Goal: Task Accomplishment & Management: Use online tool/utility

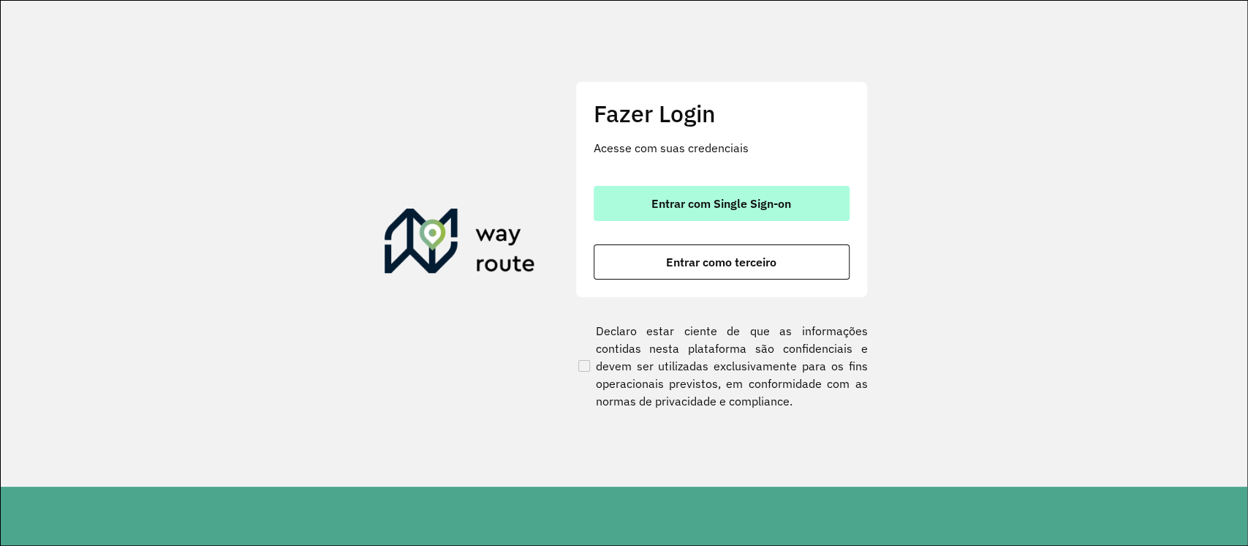
click at [725, 206] on span "Entrar com Single Sign-on" at bounding box center [722, 203] width 140 height 12
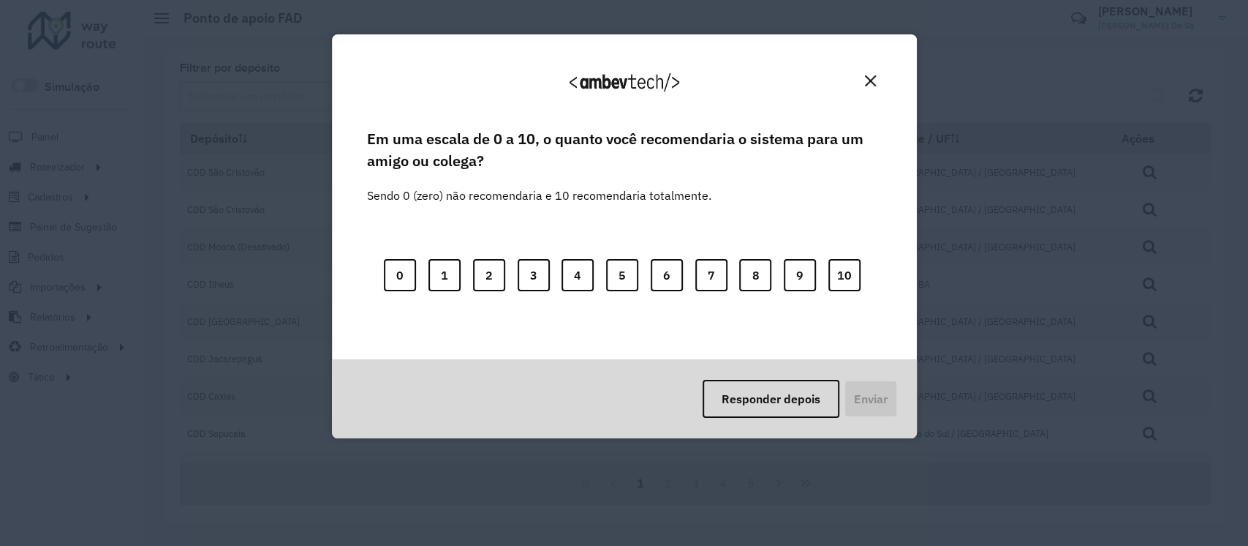
click at [872, 84] on img "Close" at bounding box center [870, 80] width 11 height 11
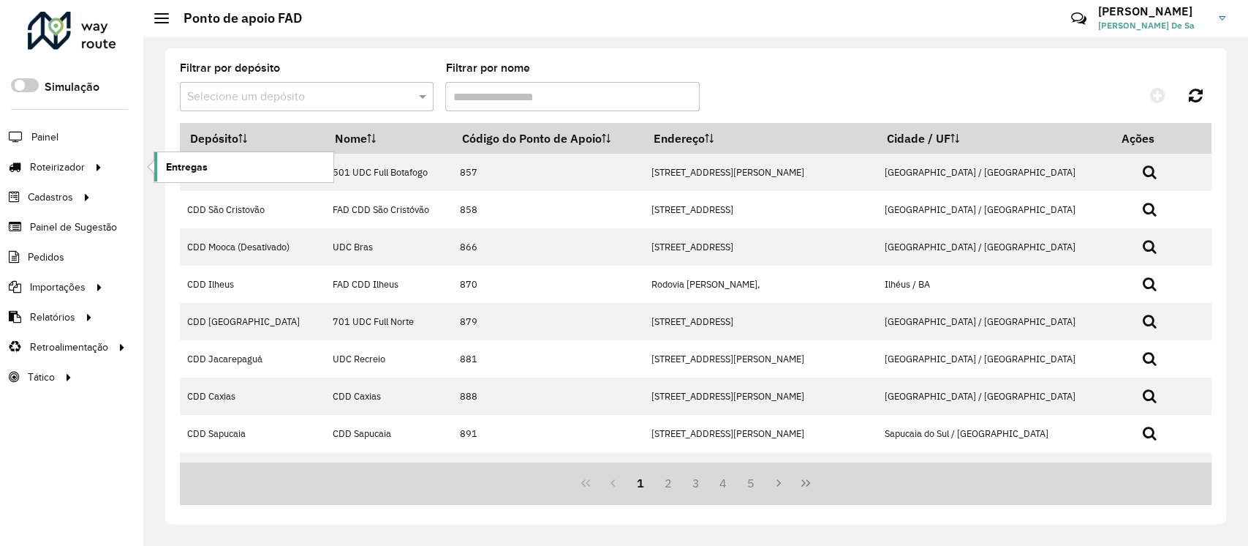
click at [195, 165] on span "Entregas" at bounding box center [187, 166] width 42 height 15
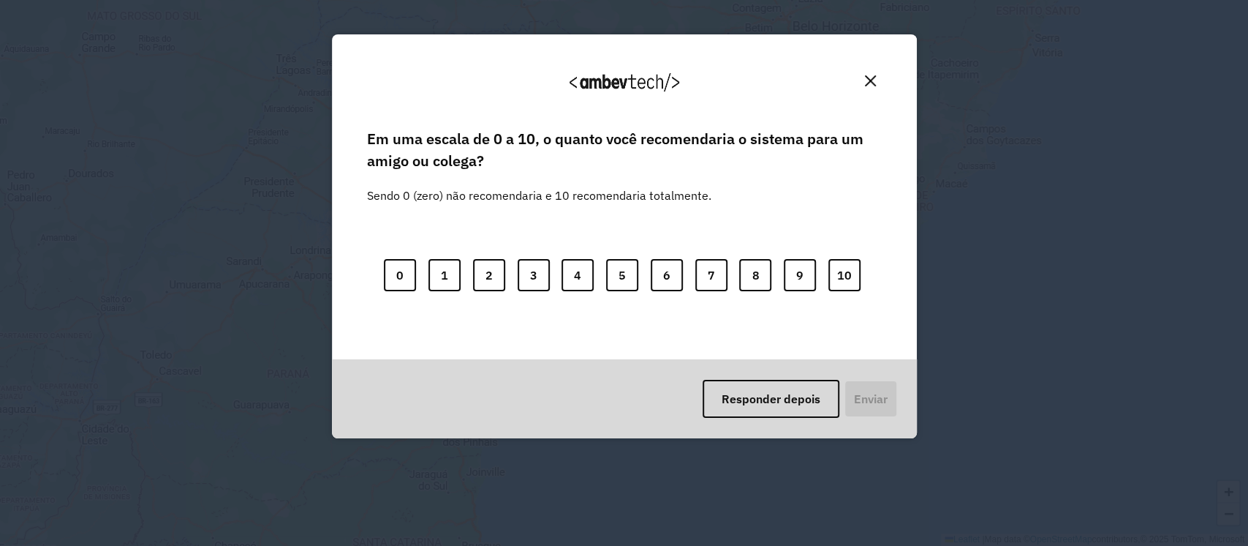
click at [875, 83] on button "Close" at bounding box center [870, 80] width 23 height 23
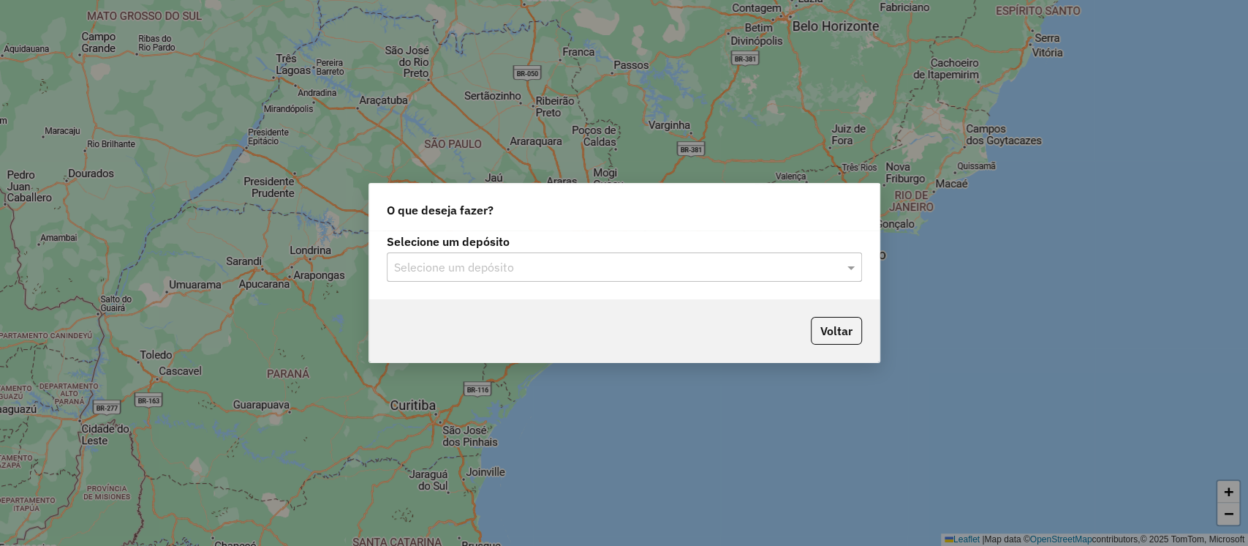
click at [570, 263] on input "text" at bounding box center [609, 268] width 431 height 18
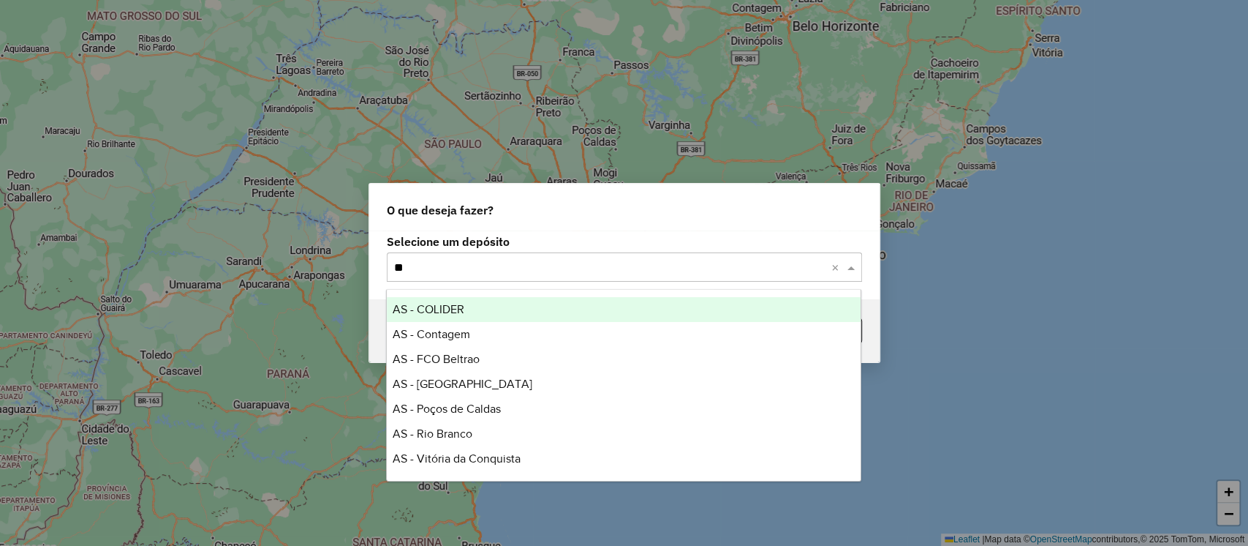
type input "***"
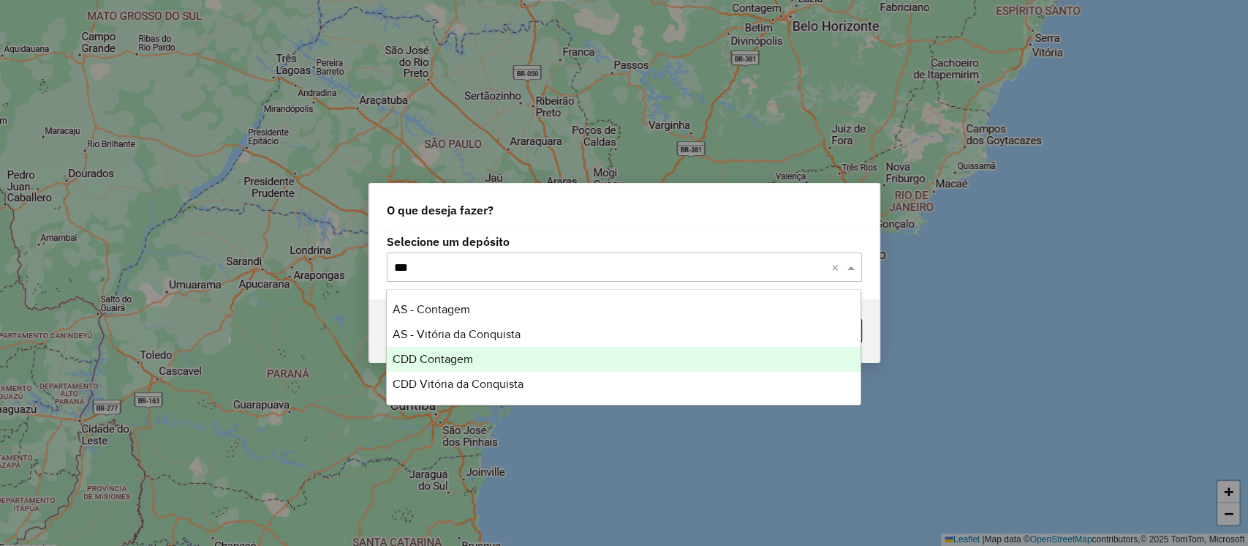
click at [433, 361] on span "CDD Contagem" at bounding box center [433, 358] width 80 height 12
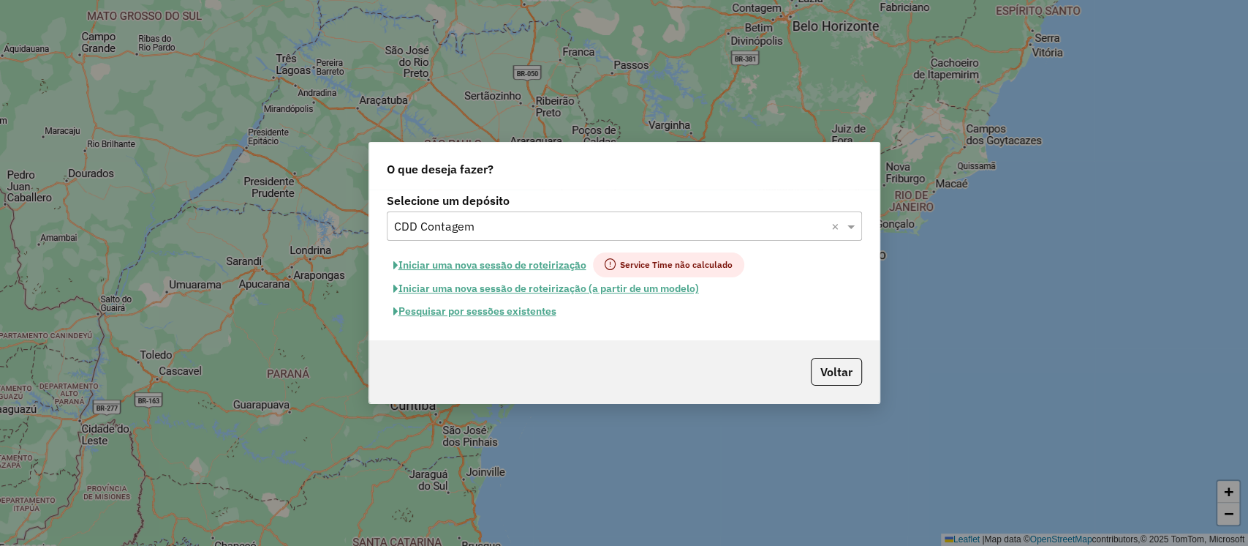
click at [461, 309] on button "Pesquisar por sessões existentes" at bounding box center [475, 311] width 176 height 23
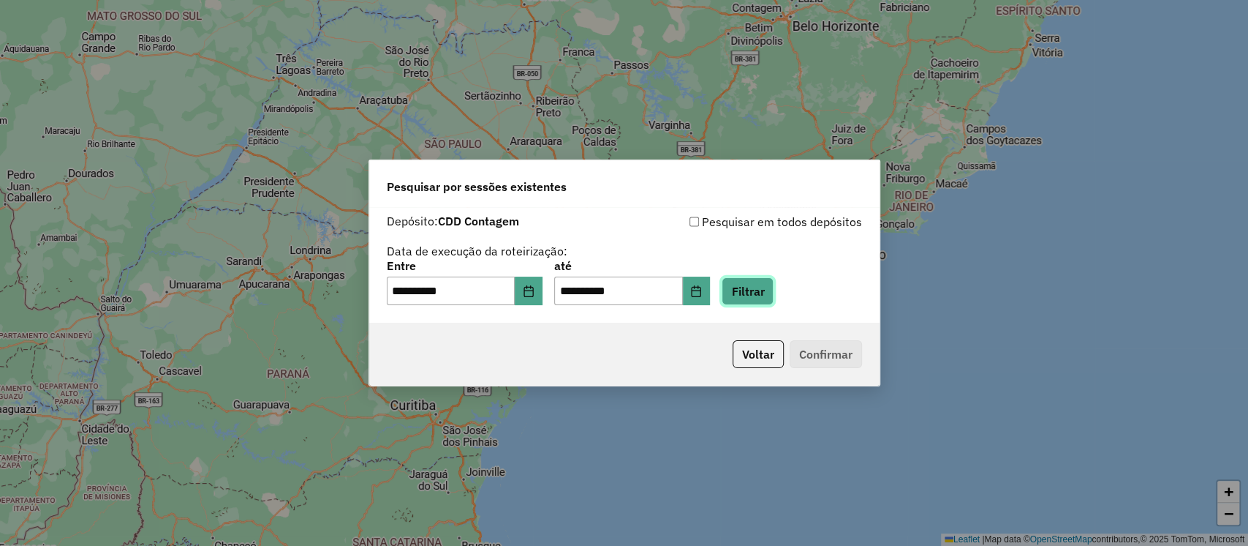
click at [765, 291] on button "Filtrar" at bounding box center [748, 291] width 52 height 28
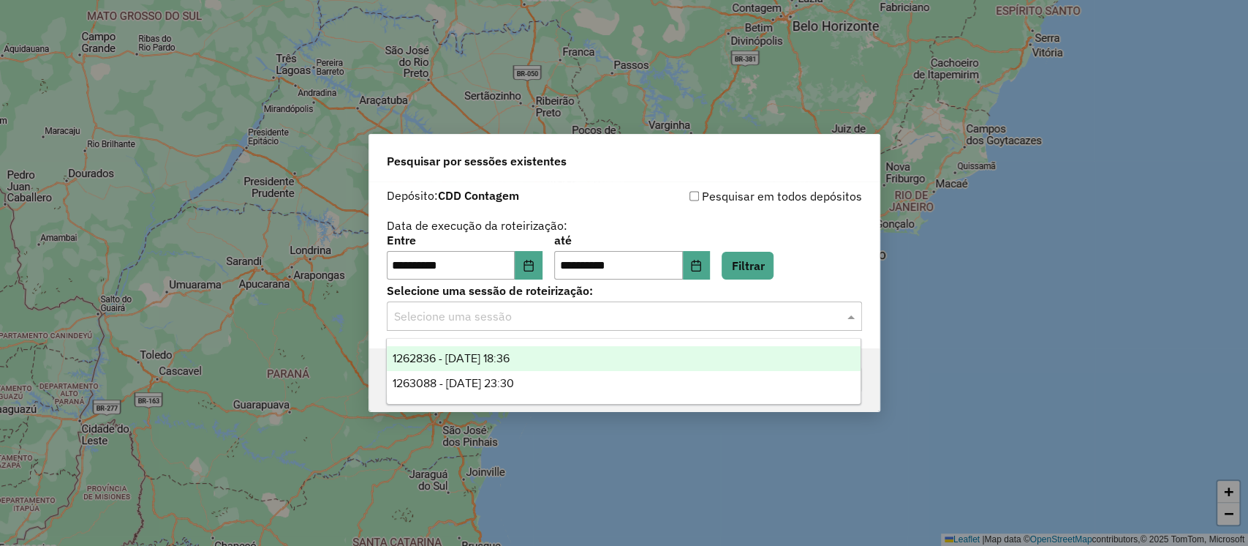
click at [497, 321] on input "text" at bounding box center [609, 317] width 431 height 18
click at [489, 355] on span "1262836 - 10/09/2025 18:36" at bounding box center [451, 358] width 117 height 12
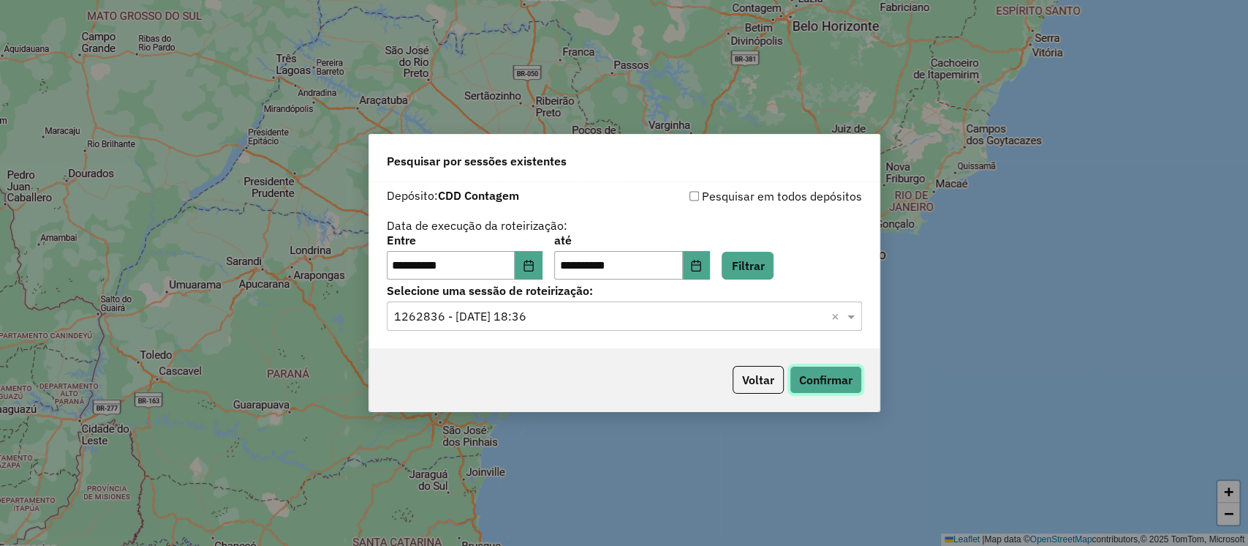
click at [845, 381] on button "Confirmar" at bounding box center [826, 380] width 72 height 28
click at [533, 263] on icon "Choose Date" at bounding box center [529, 266] width 10 height 12
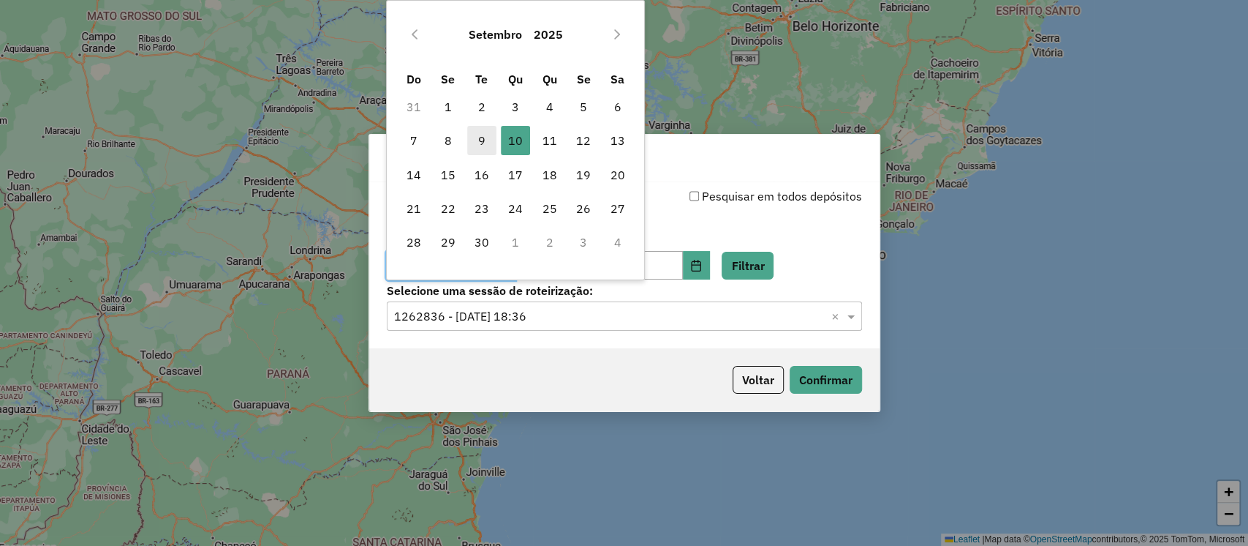
click at [480, 143] on span "9" at bounding box center [481, 140] width 29 height 29
type input "**********"
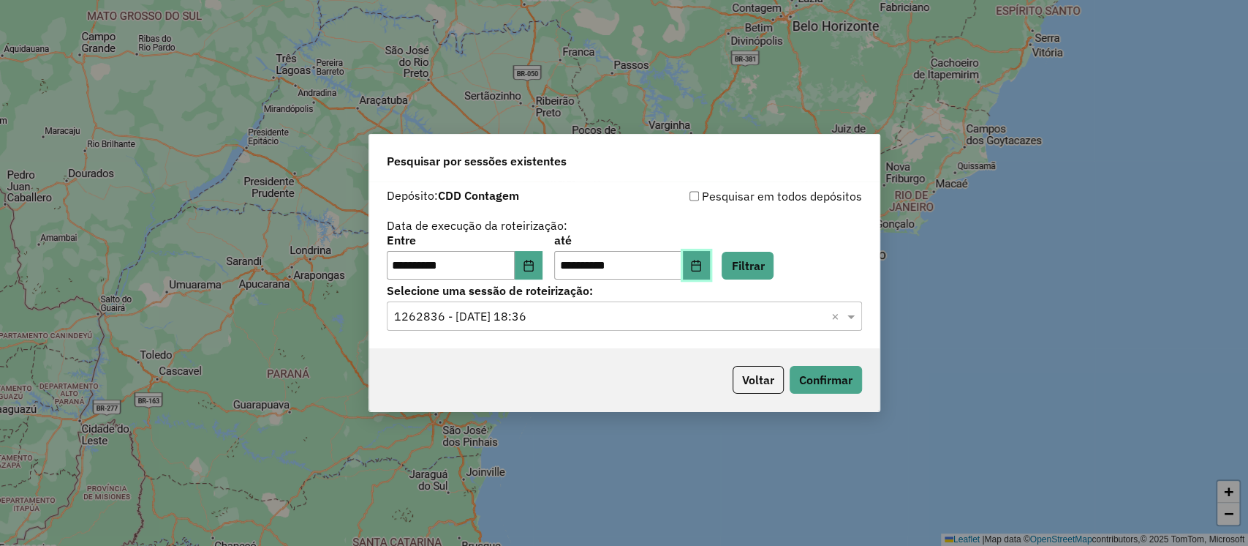
click at [702, 263] on icon "Choose Date" at bounding box center [696, 266] width 12 height 12
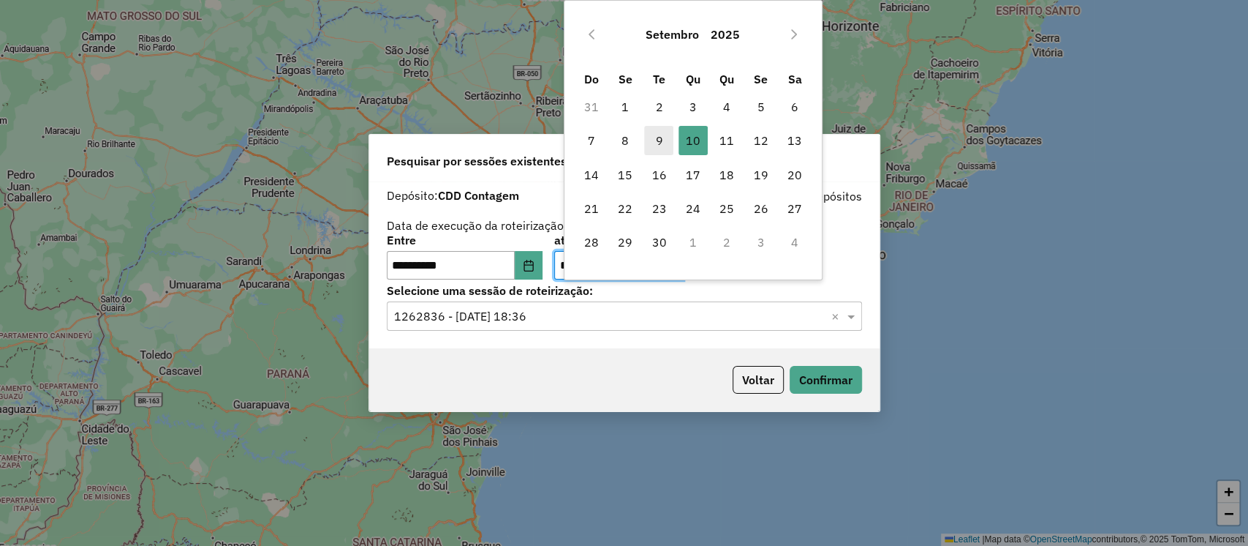
click at [660, 145] on span "9" at bounding box center [658, 140] width 29 height 29
type input "**********"
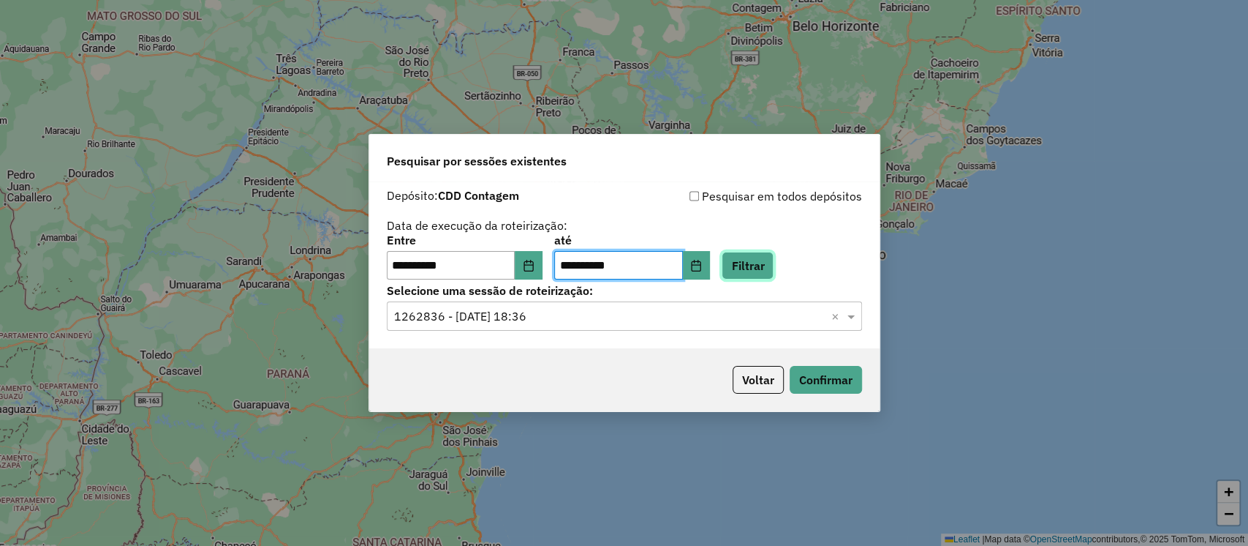
click at [772, 268] on button "Filtrar" at bounding box center [748, 266] width 52 height 28
click at [550, 317] on input "text" at bounding box center [609, 317] width 431 height 18
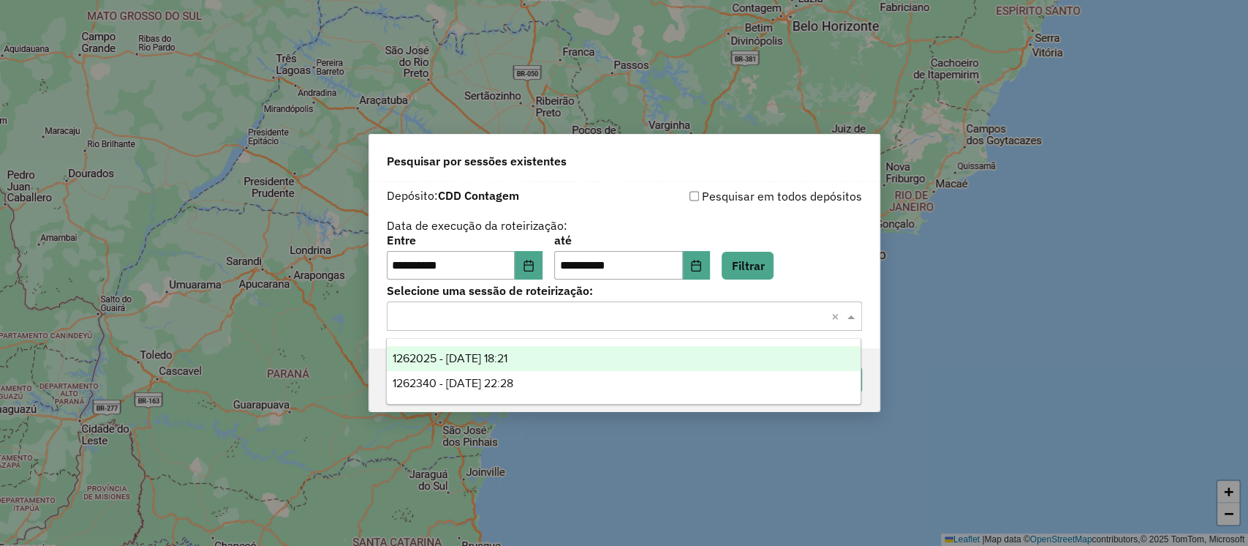
click at [508, 354] on span "1262025 - 09/09/2025 18:21" at bounding box center [450, 358] width 115 height 12
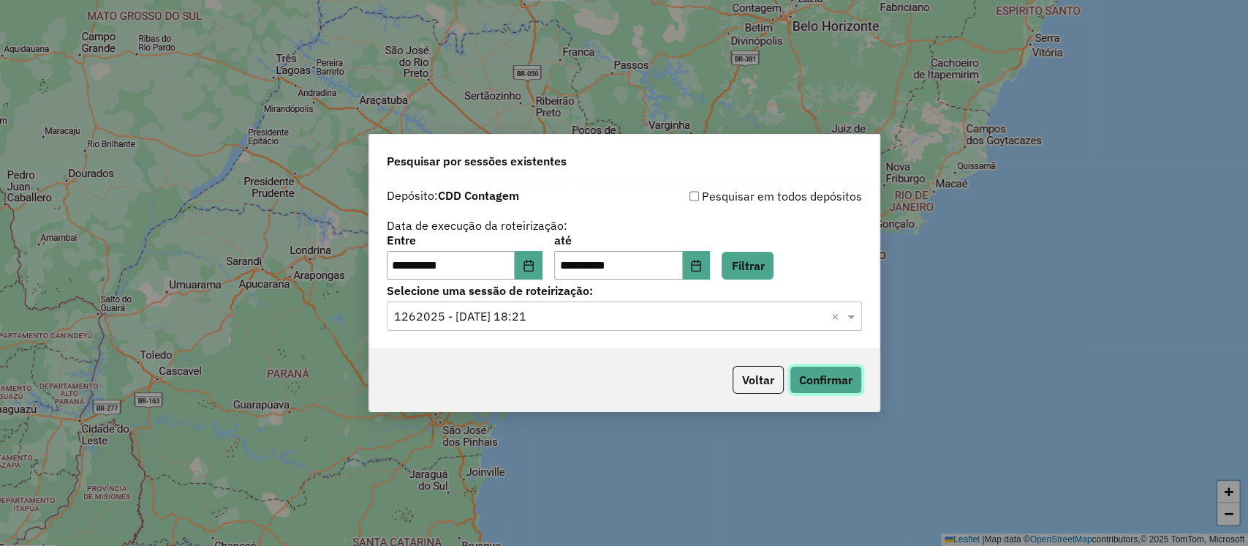
click at [820, 369] on button "Confirmar" at bounding box center [826, 380] width 72 height 28
click at [529, 258] on button "Choose Date" at bounding box center [529, 265] width 28 height 29
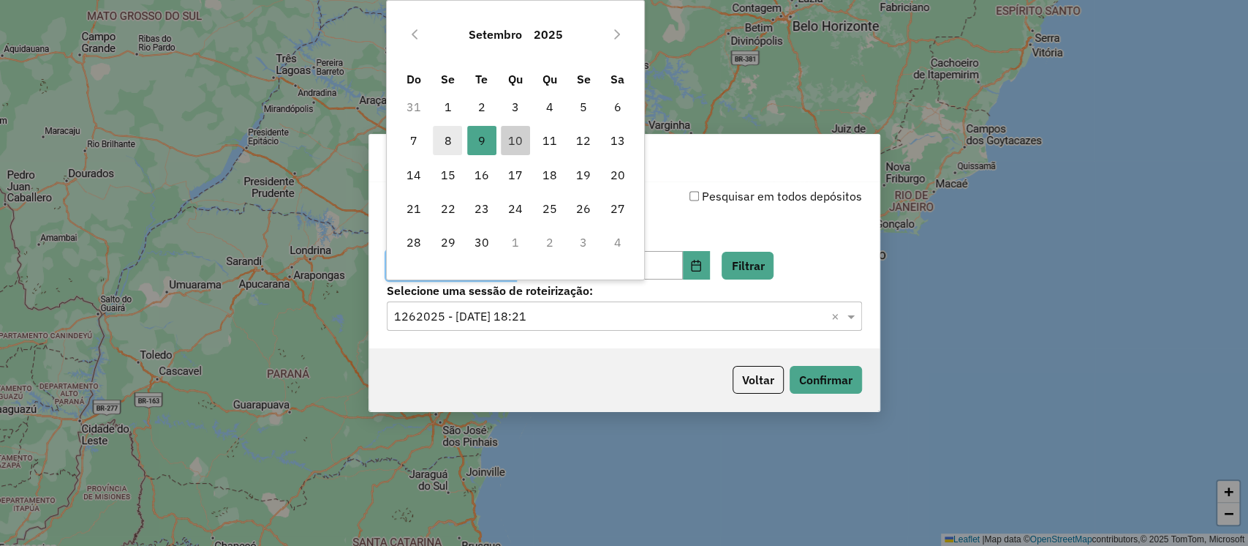
click at [442, 135] on span "8" at bounding box center [447, 140] width 29 height 29
type input "**********"
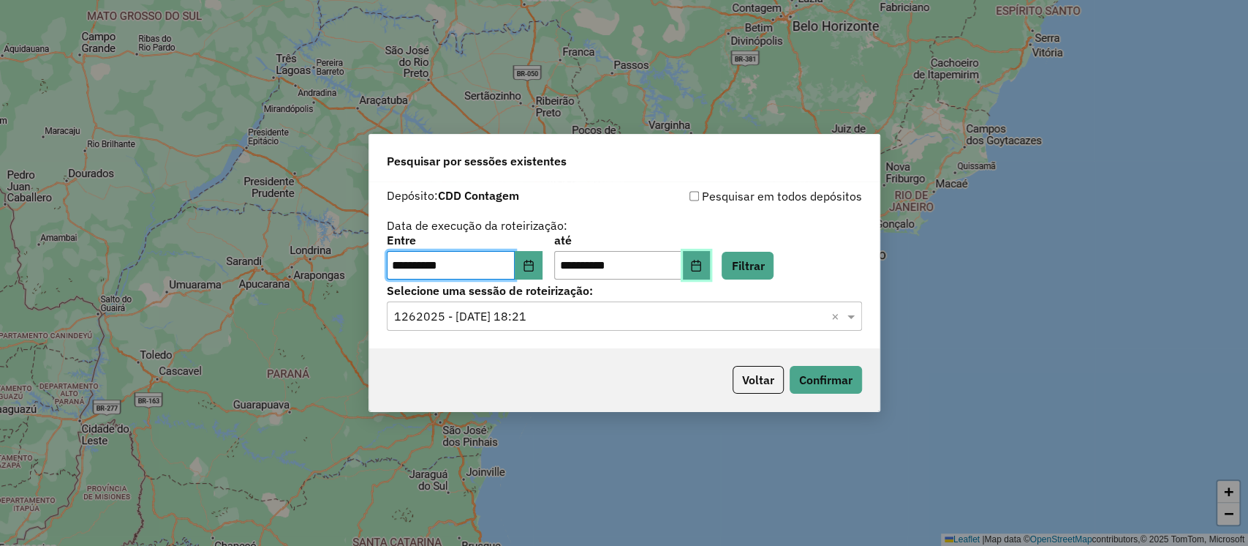
click at [702, 266] on icon "Choose Date" at bounding box center [696, 266] width 12 height 12
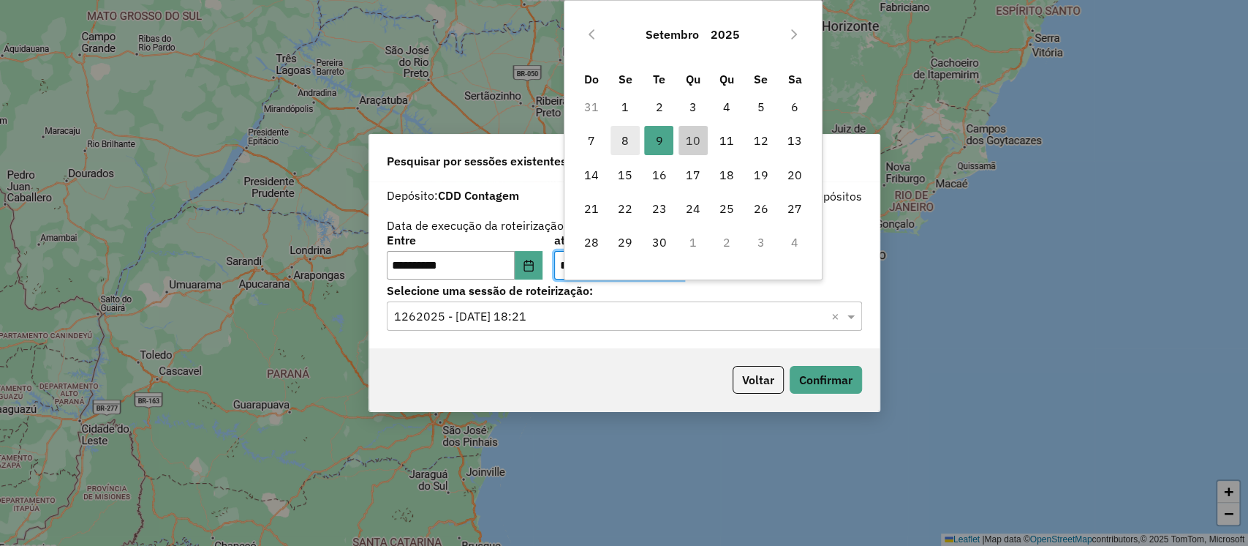
click at [620, 137] on span "8" at bounding box center [625, 140] width 29 height 29
type input "**********"
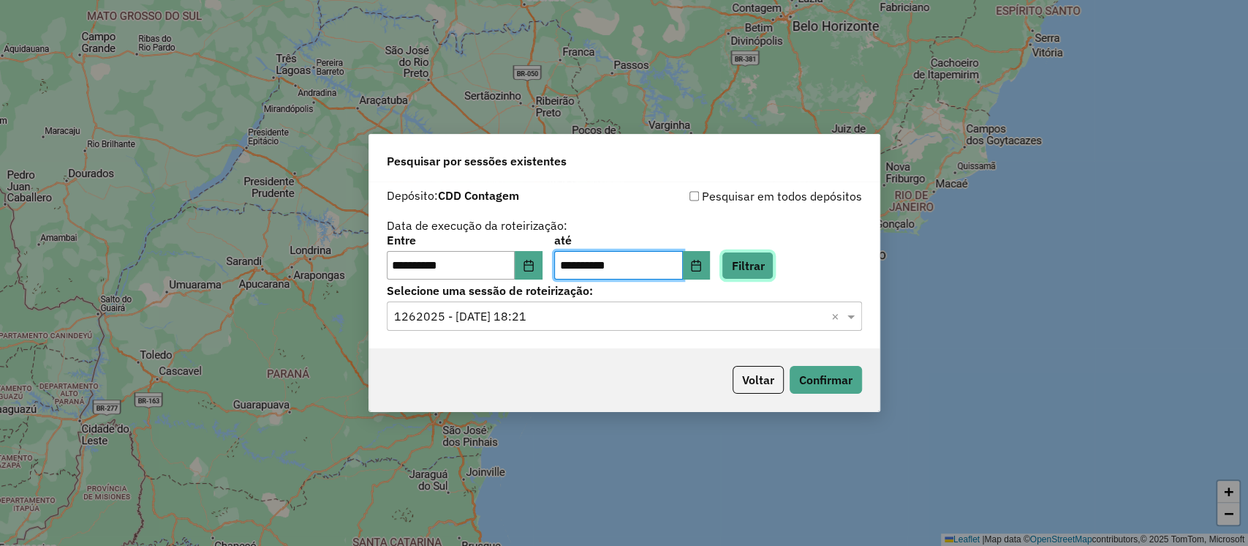
drag, startPoint x: 779, startPoint y: 265, endPoint x: 764, endPoint y: 266, distance: 14.6
click at [774, 265] on button "Filtrar" at bounding box center [748, 266] width 52 height 28
click at [643, 320] on input "text" at bounding box center [609, 317] width 431 height 18
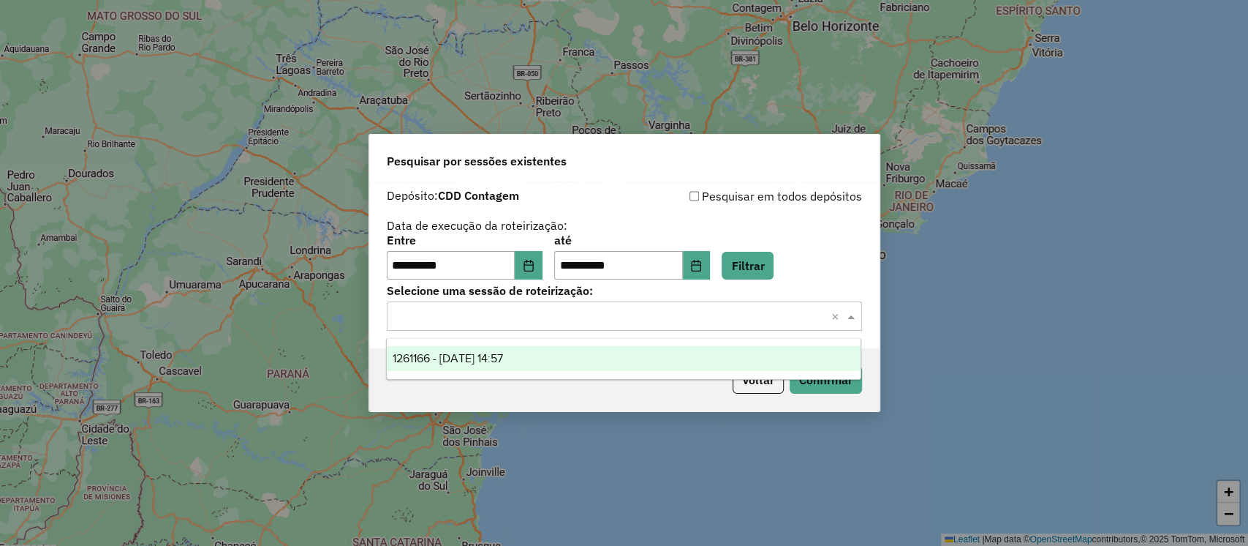
click at [548, 361] on div "1261166 - 08/09/2025 14:57" at bounding box center [624, 358] width 474 height 25
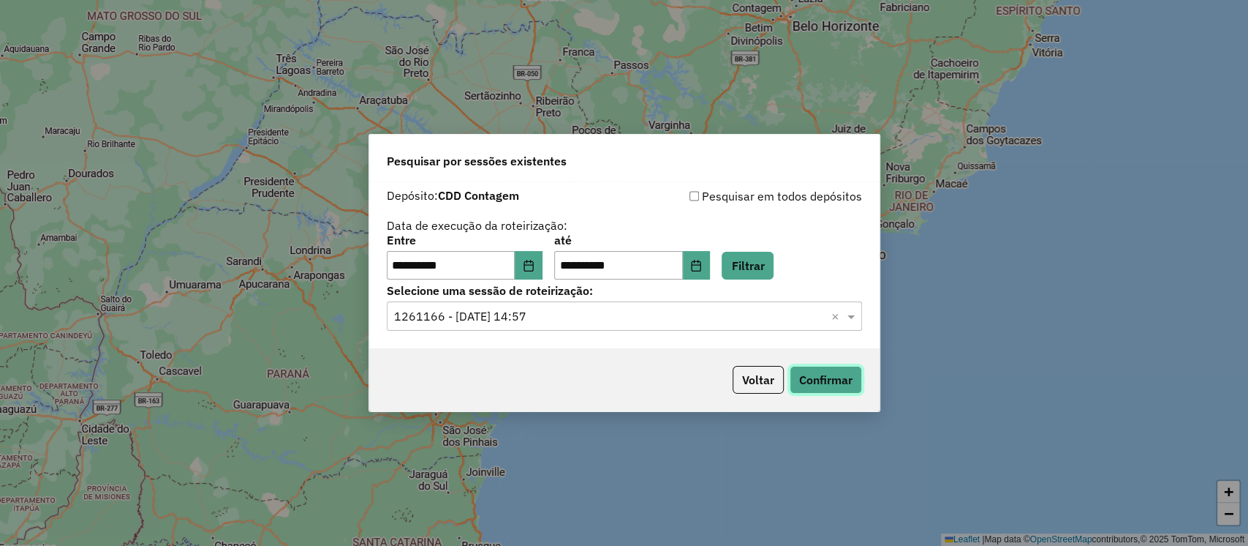
click at [837, 379] on button "Confirmar" at bounding box center [826, 380] width 72 height 28
click at [841, 374] on button "Confirmar" at bounding box center [826, 380] width 72 height 28
click at [538, 274] on button "Choose Date" at bounding box center [529, 265] width 28 height 29
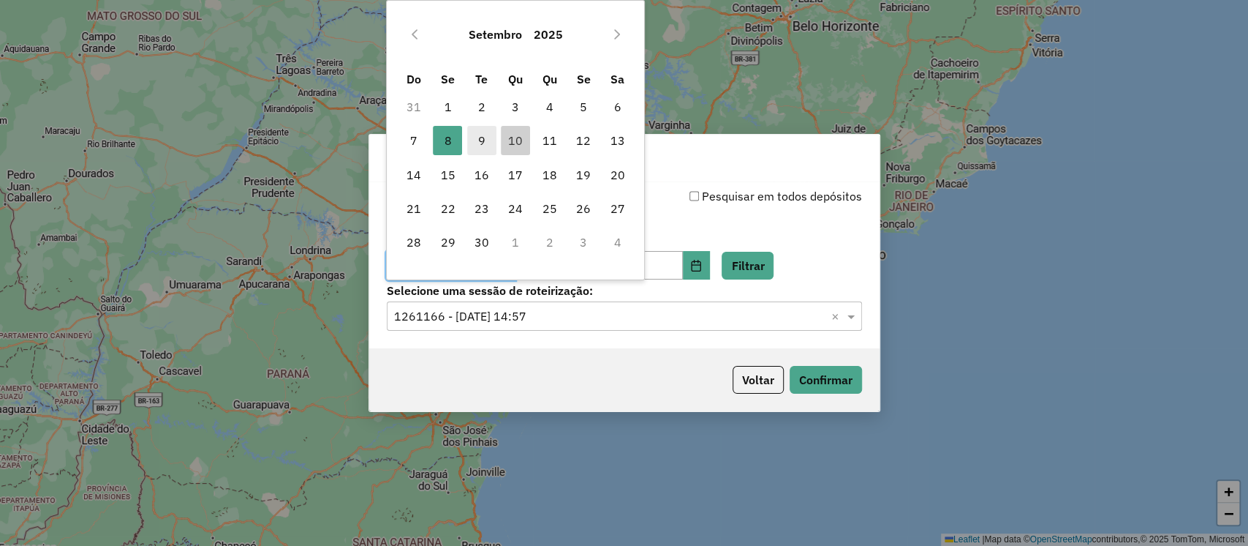
click at [488, 144] on span "9" at bounding box center [481, 140] width 29 height 29
type input "**********"
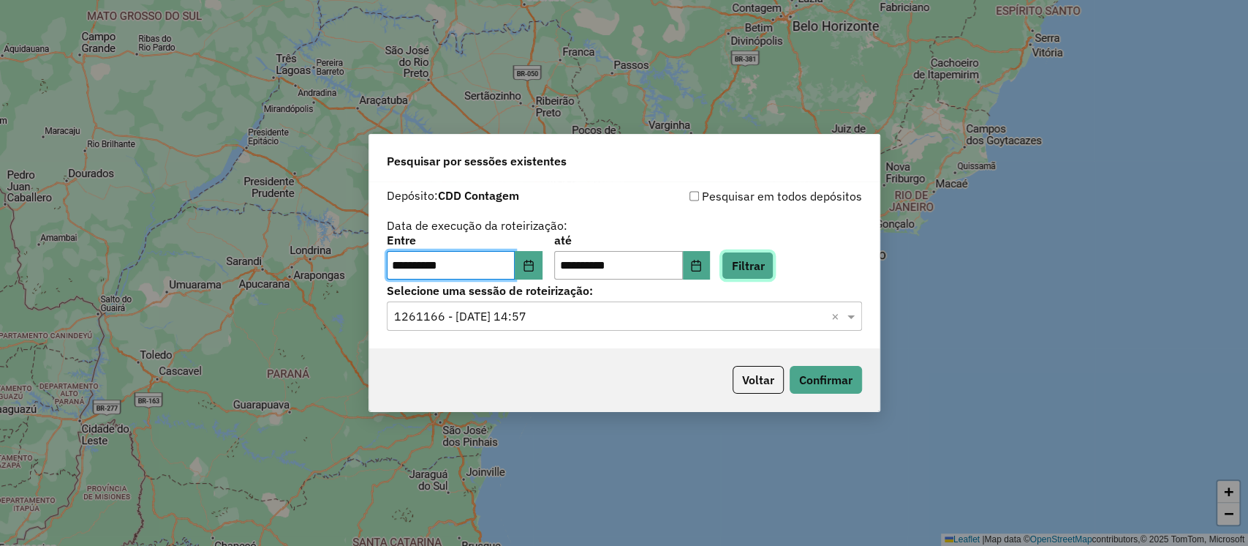
click at [774, 275] on button "Filtrar" at bounding box center [748, 266] width 52 height 28
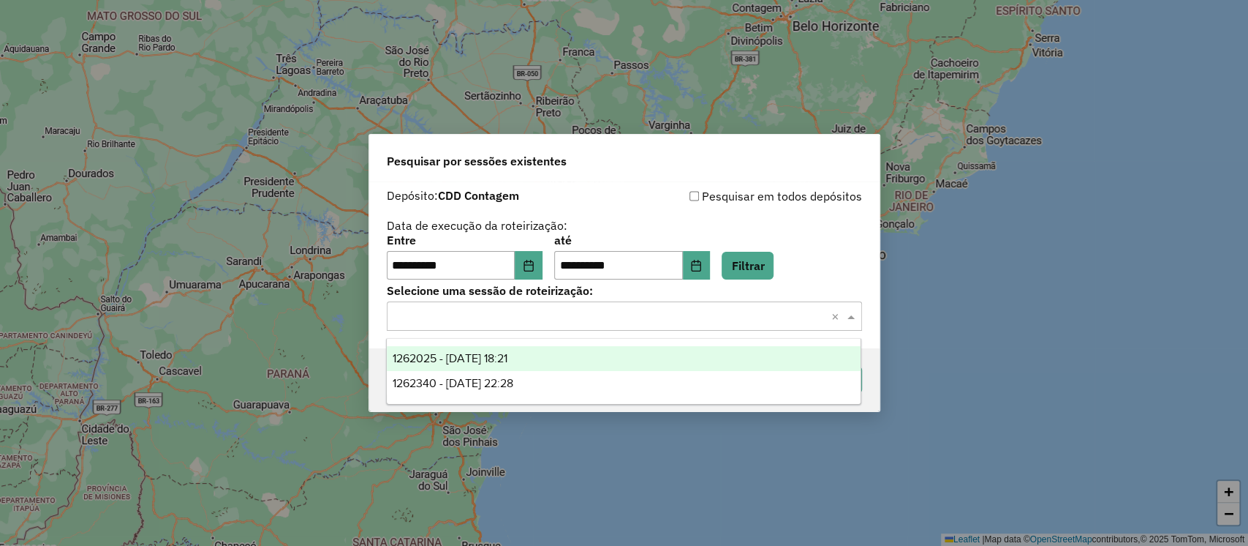
click at [478, 325] on div "Selecione uma sessão × ×" at bounding box center [624, 315] width 475 height 29
click at [491, 356] on span "1262025 - 09/09/2025 18:21" at bounding box center [450, 358] width 115 height 12
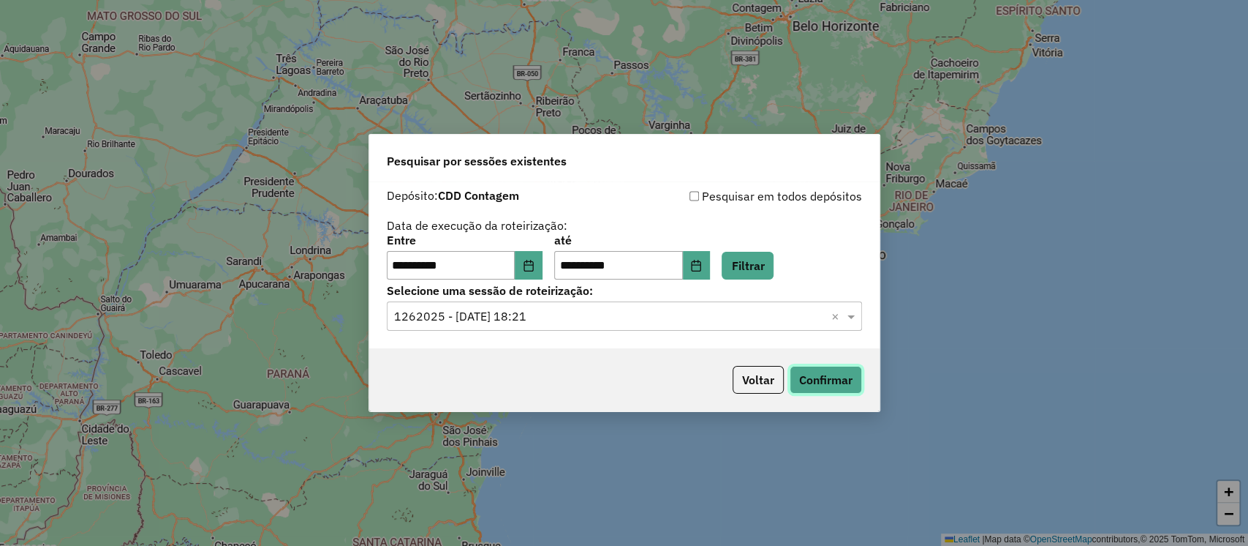
click at [837, 387] on button "Confirmar" at bounding box center [826, 380] width 72 height 28
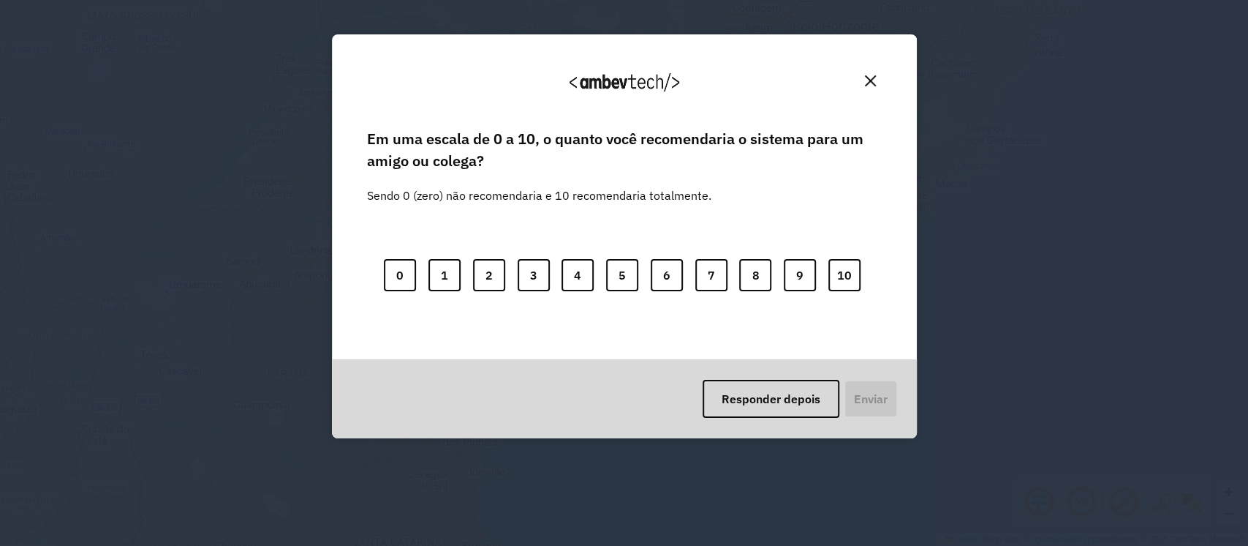
drag, startPoint x: 872, startPoint y: 83, endPoint x: 858, endPoint y: 89, distance: 15.4
click at [872, 82] on img "Close" at bounding box center [870, 80] width 11 height 11
click at [871, 84] on img "Close" at bounding box center [870, 80] width 11 height 11
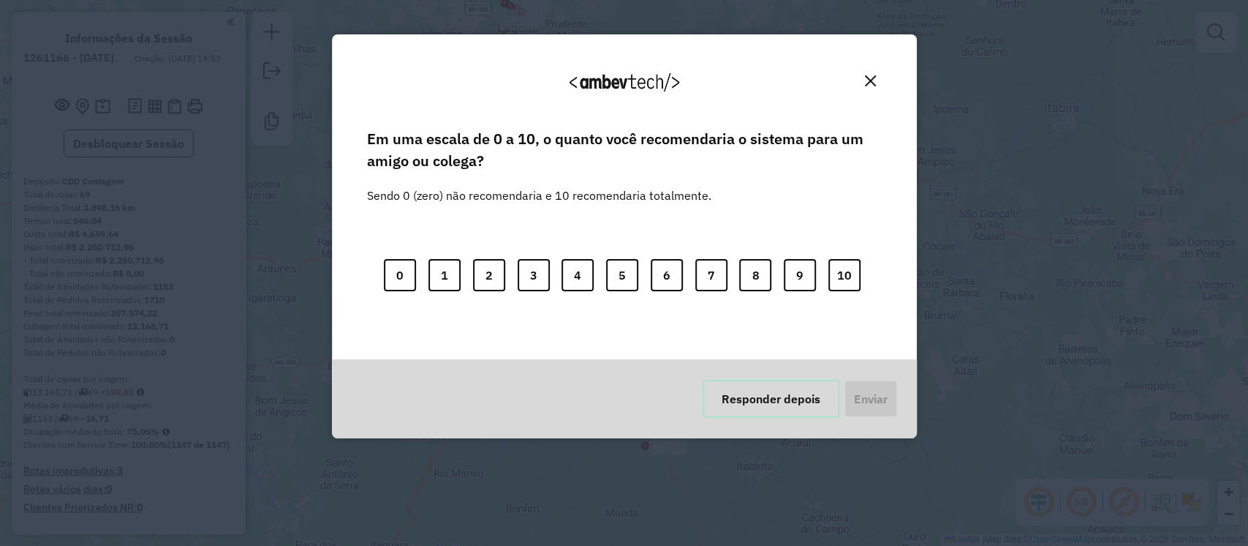
click at [791, 401] on button "Responder depois" at bounding box center [771, 399] width 137 height 38
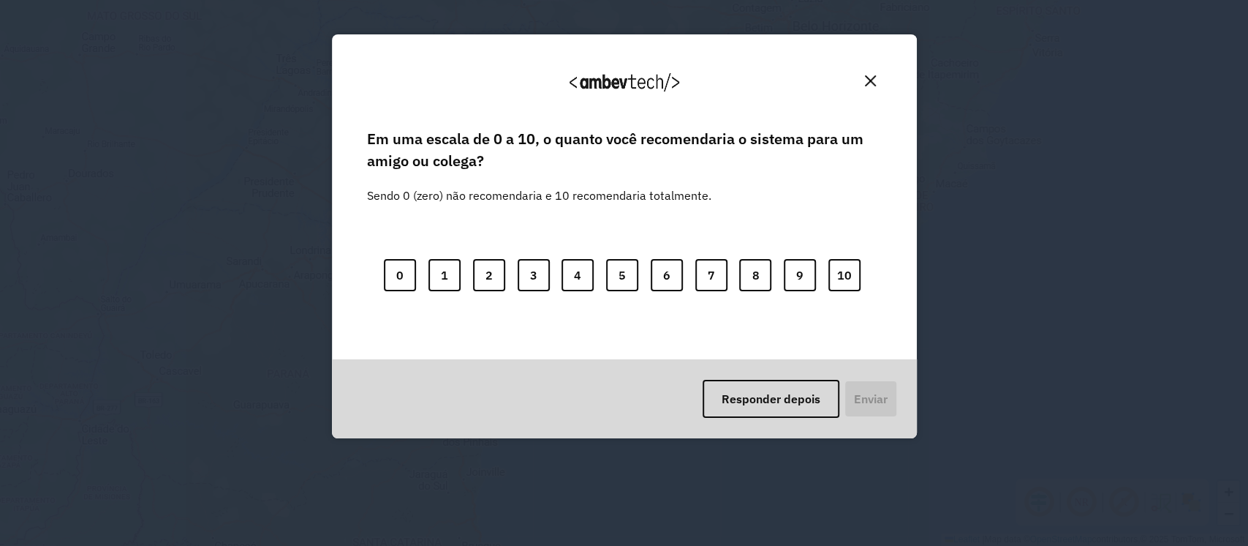
click at [782, 400] on button "Responder depois" at bounding box center [771, 399] width 137 height 38
